Goal: Information Seeking & Learning: Learn about a topic

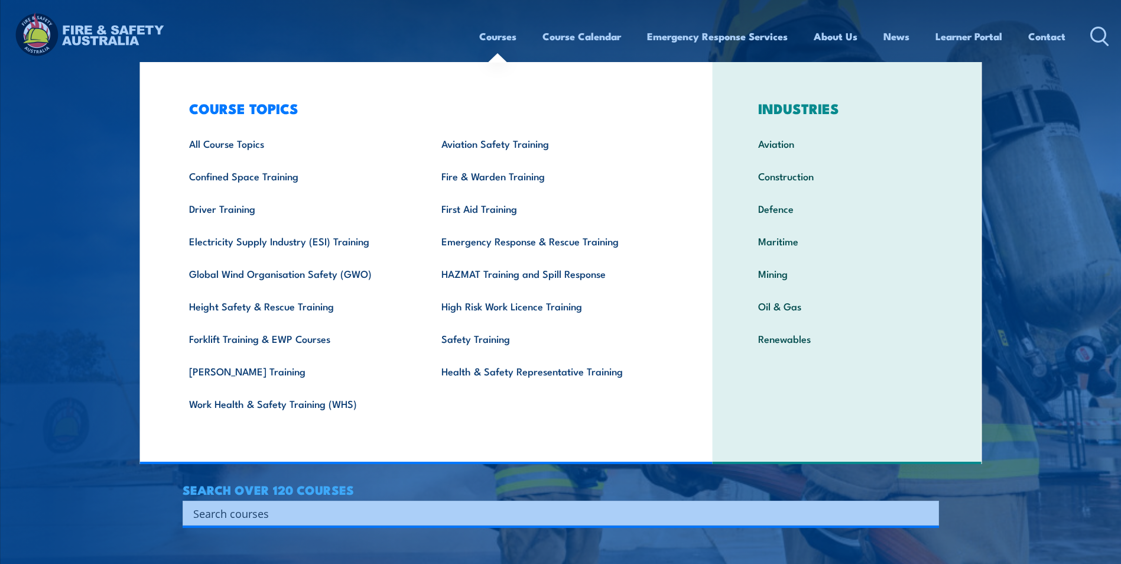
click at [48, 273] on img at bounding box center [560, 282] width 1121 height 564
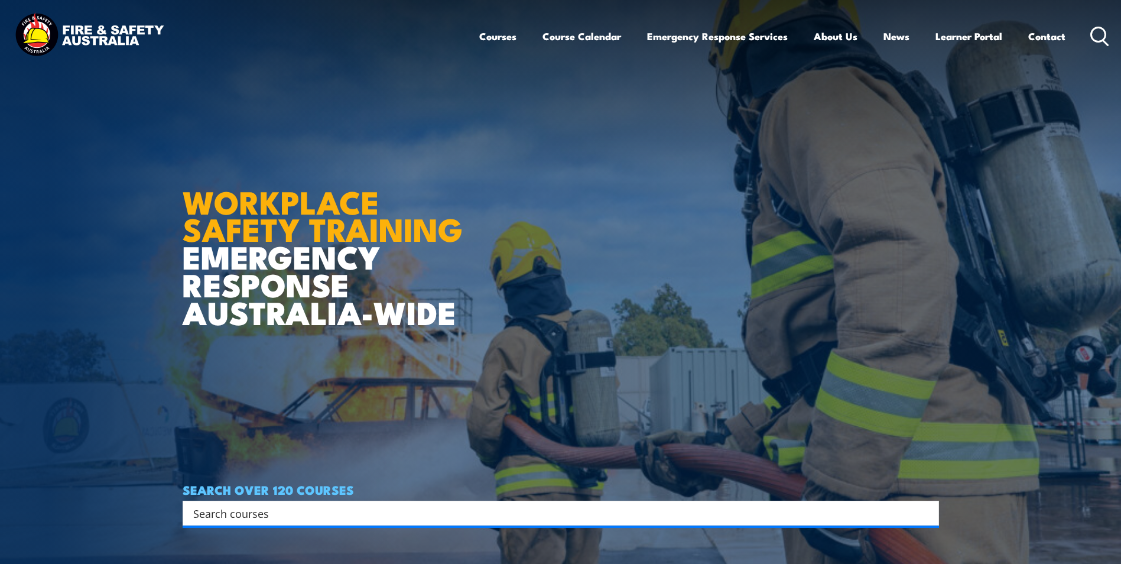
click at [241, 518] on input "Search input" at bounding box center [553, 513] width 720 height 18
type input "EWp"
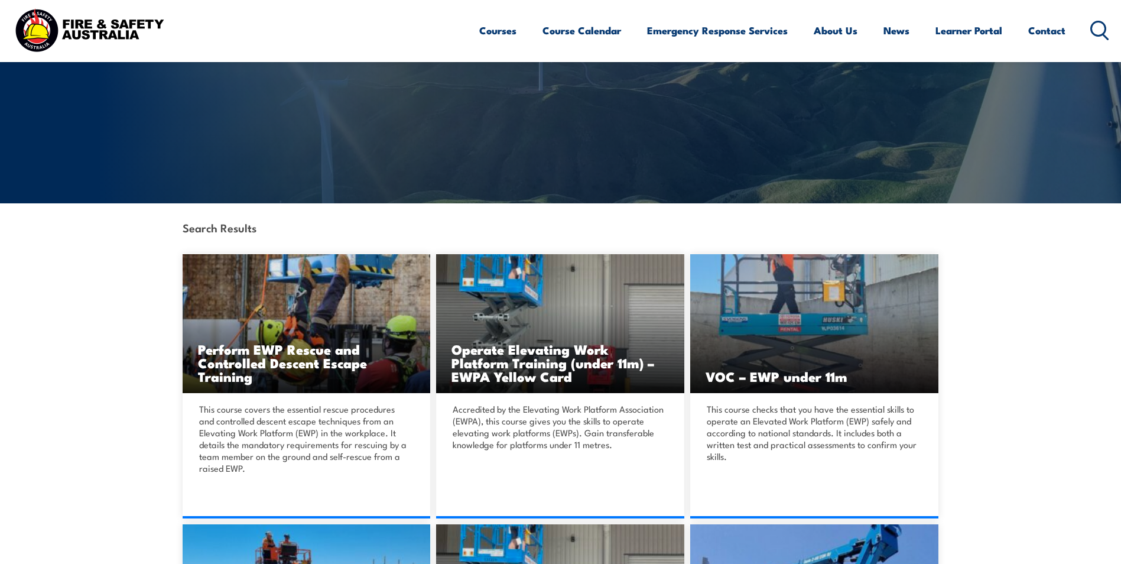
scroll to position [118, 0]
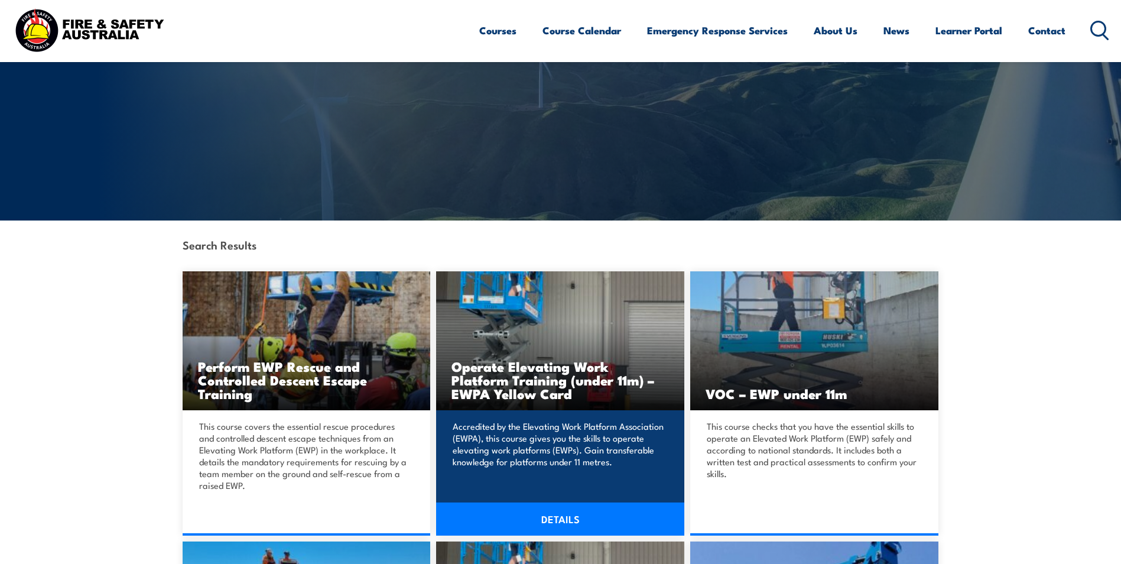
click at [553, 515] on link "DETAILS" at bounding box center [560, 518] width 248 height 33
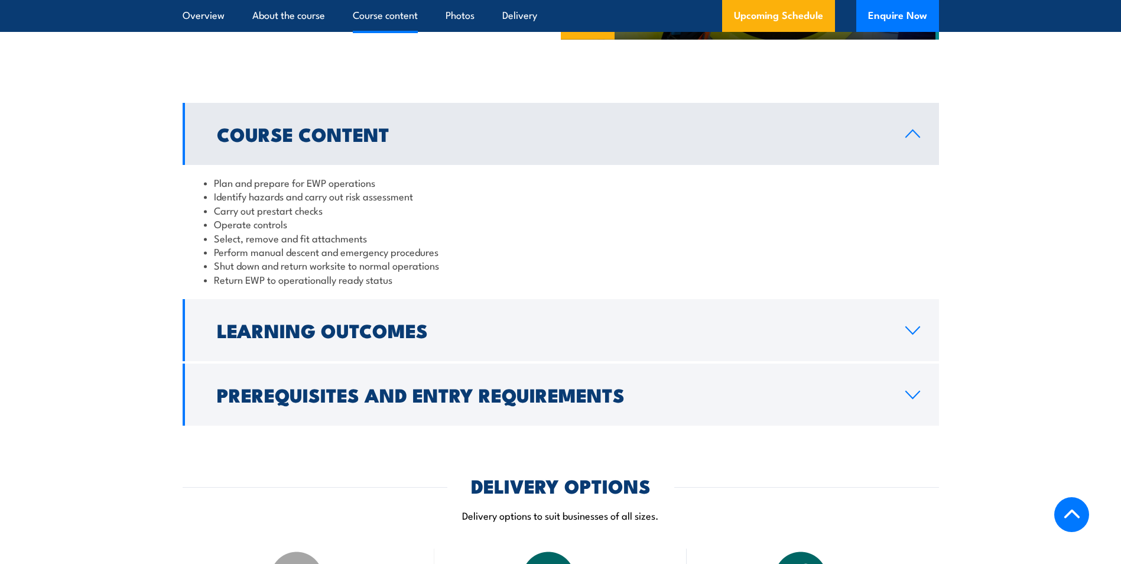
scroll to position [1005, 0]
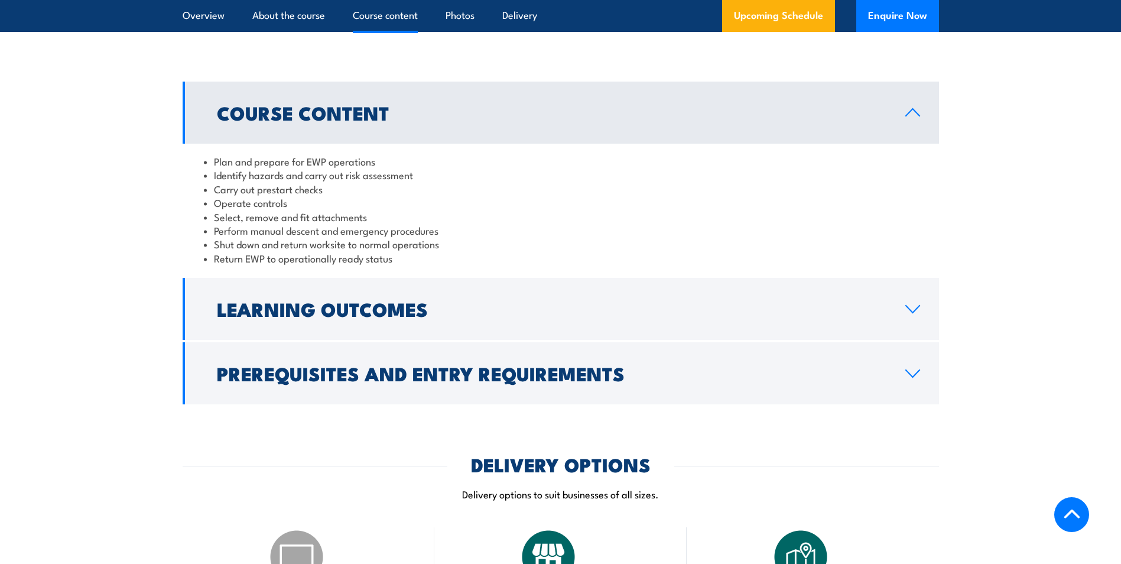
drag, startPoint x: 353, startPoint y: 301, endPoint x: 359, endPoint y: 296, distance: 7.6
click at [353, 301] on h2 "Learning Outcomes" at bounding box center [552, 308] width 670 height 17
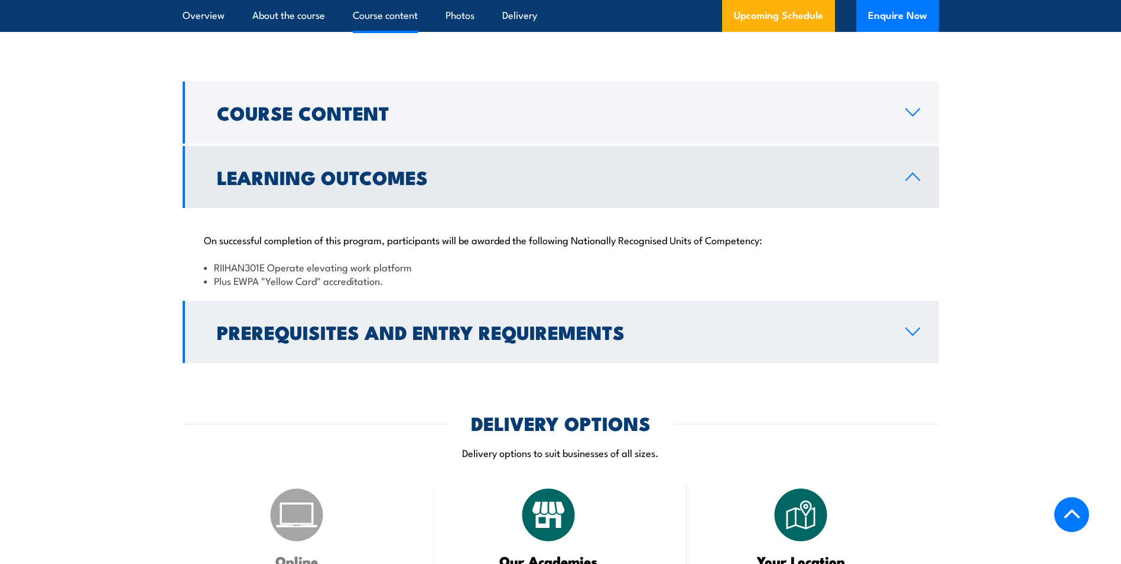
click at [435, 323] on h2 "Prerequisites and Entry Requirements" at bounding box center [552, 331] width 670 height 17
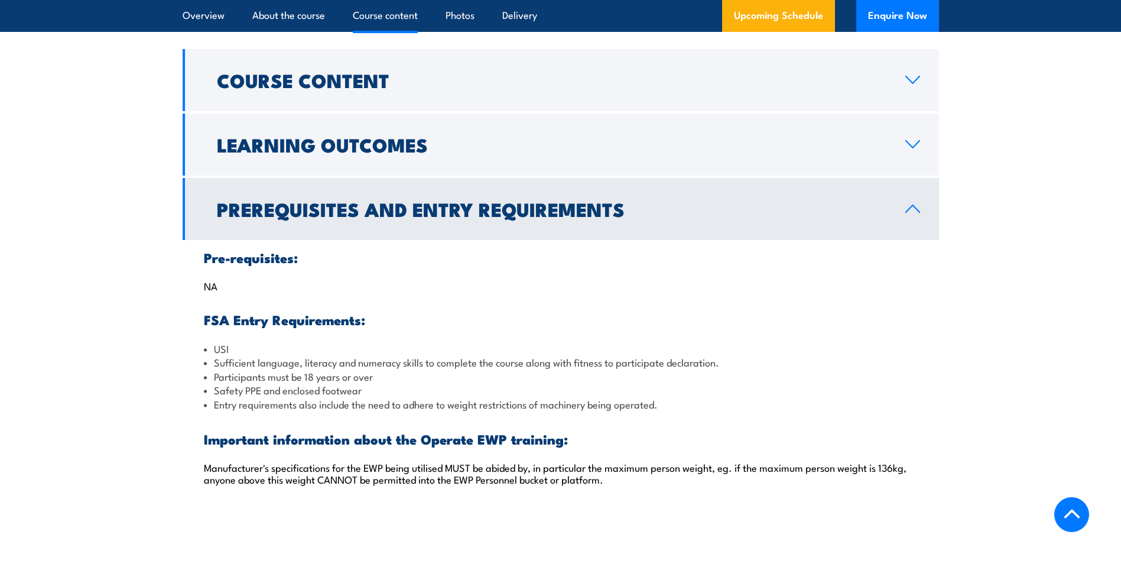
scroll to position [1064, 0]
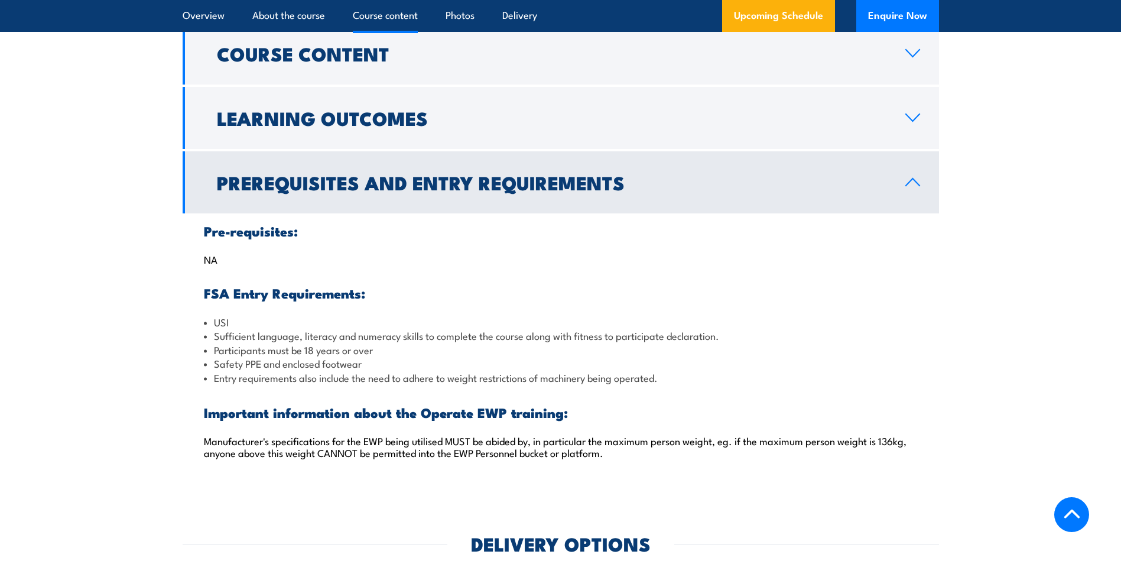
click at [428, 190] on h2 "Prerequisites and Entry Requirements" at bounding box center [552, 182] width 670 height 17
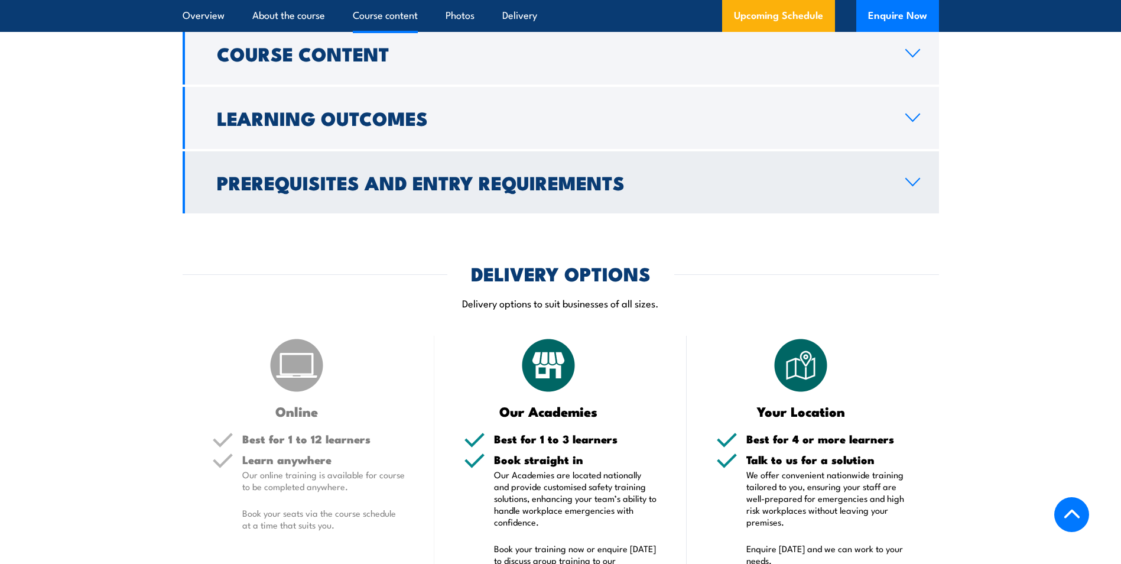
click at [450, 212] on link "Prerequisites and Entry Requirements" at bounding box center [561, 182] width 756 height 62
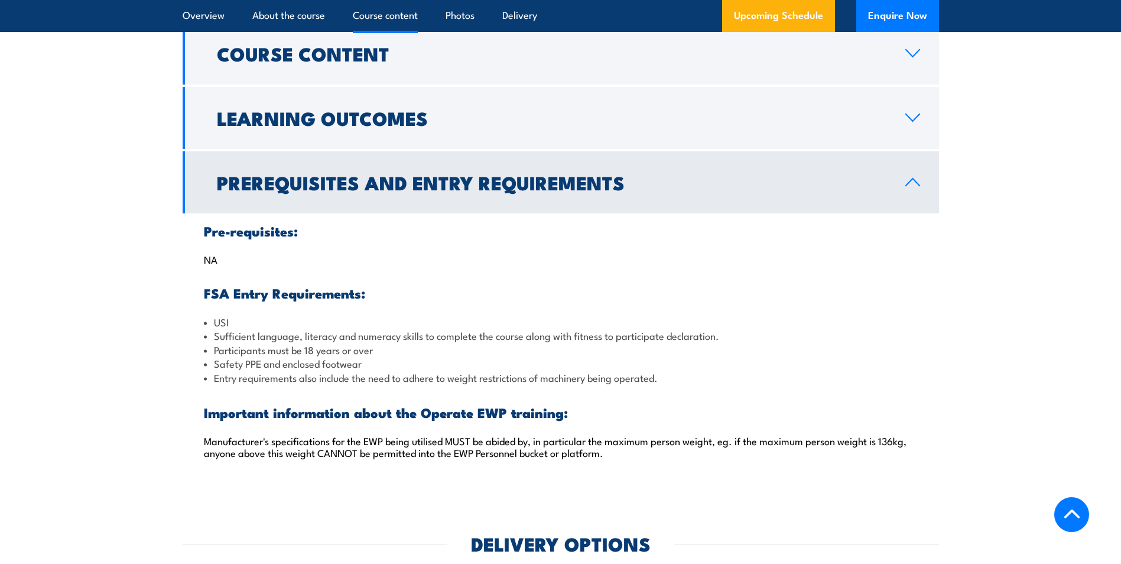
click at [454, 190] on h2 "Prerequisites and Entry Requirements" at bounding box center [552, 182] width 670 height 17
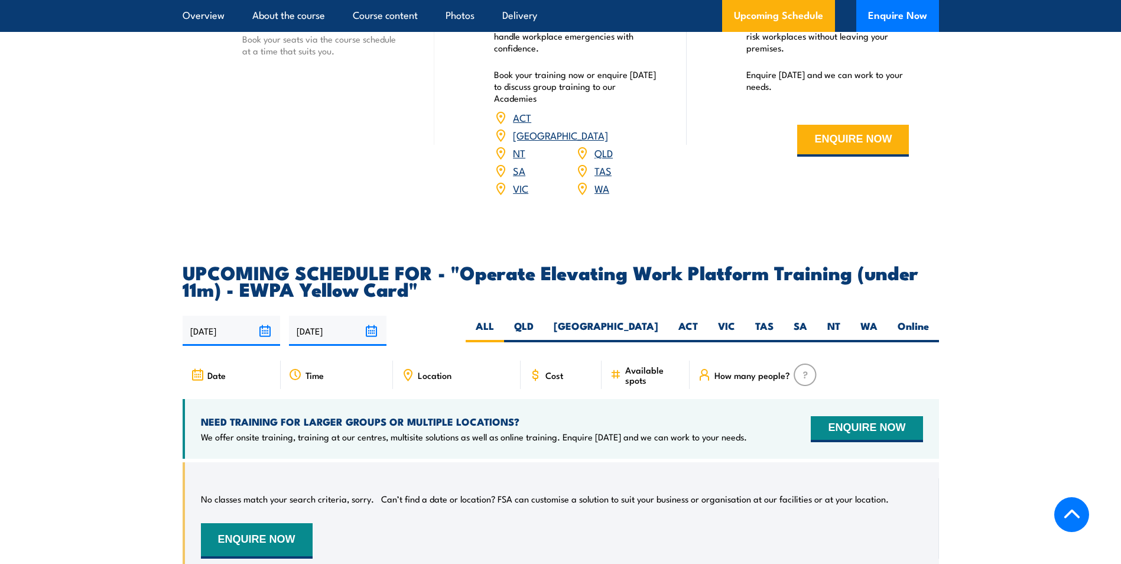
scroll to position [1595, 0]
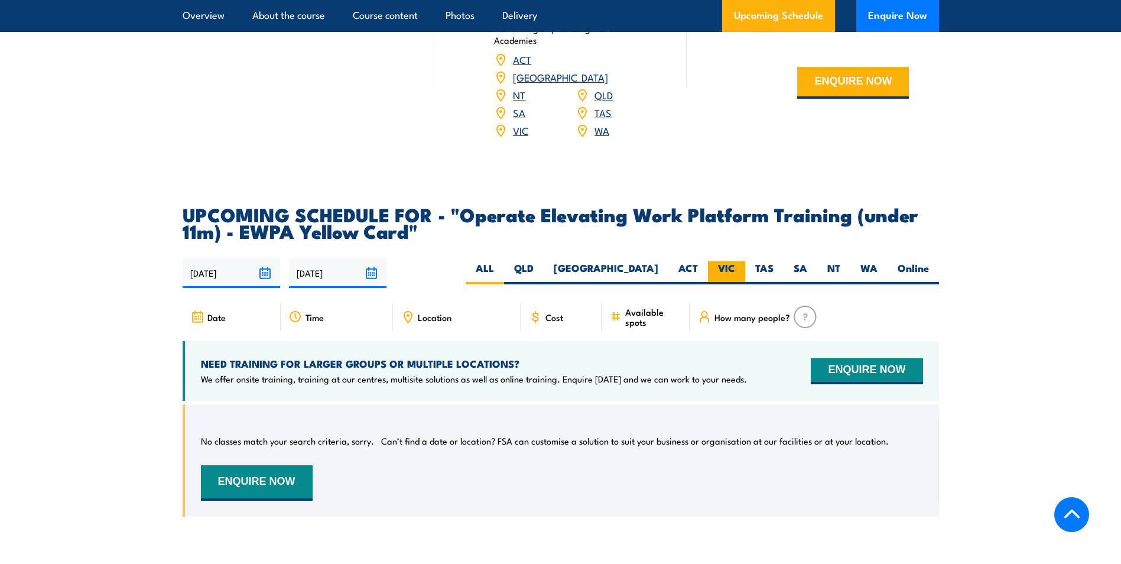
click at [723, 261] on label "VIC" at bounding box center [726, 272] width 37 height 23
click at [735, 261] on input "VIC" at bounding box center [739, 265] width 8 height 8
radio input "true"
